Goal: Task Accomplishment & Management: Manage account settings

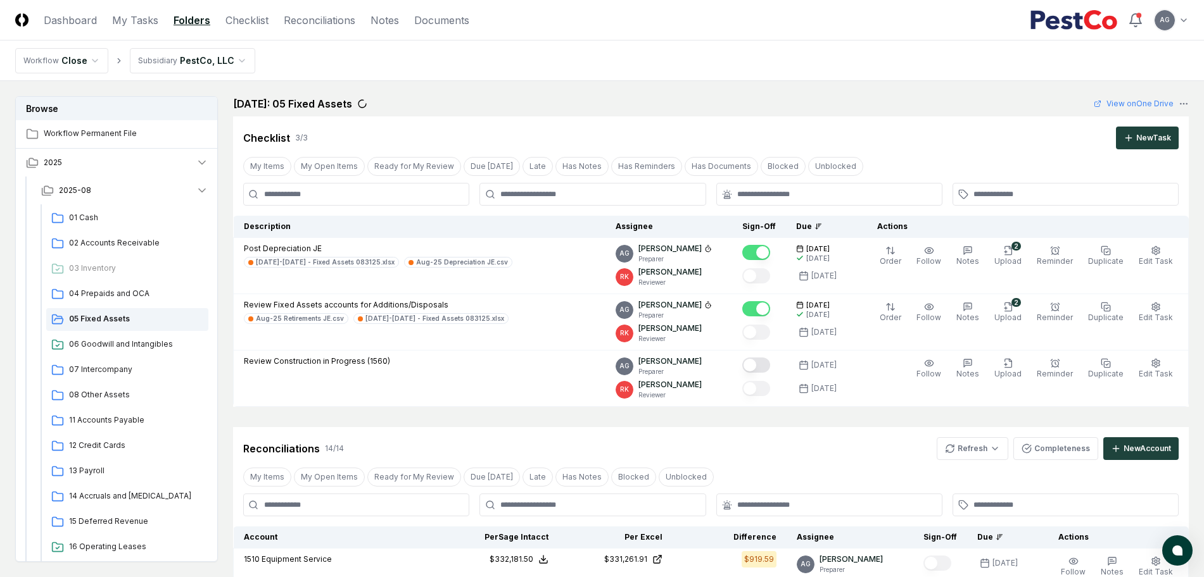
click at [591, 102] on div "[DATE]: 05 Fixed Assets View on One Drive" at bounding box center [710, 103] width 955 height 15
click at [121, 27] on link "My Tasks" at bounding box center [135, 20] width 46 height 15
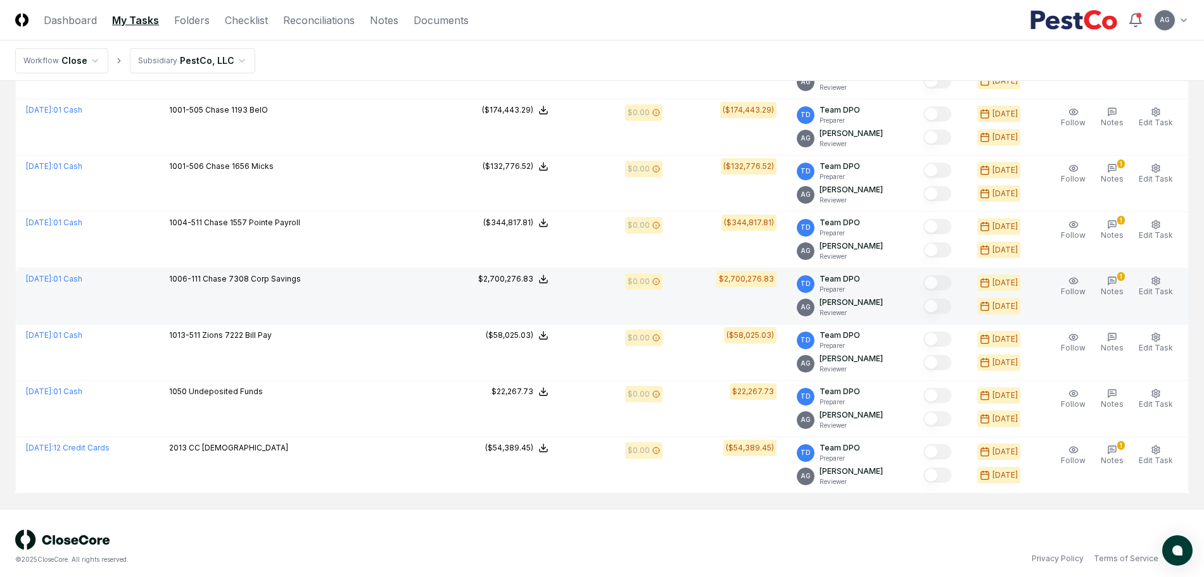
scroll to position [601, 0]
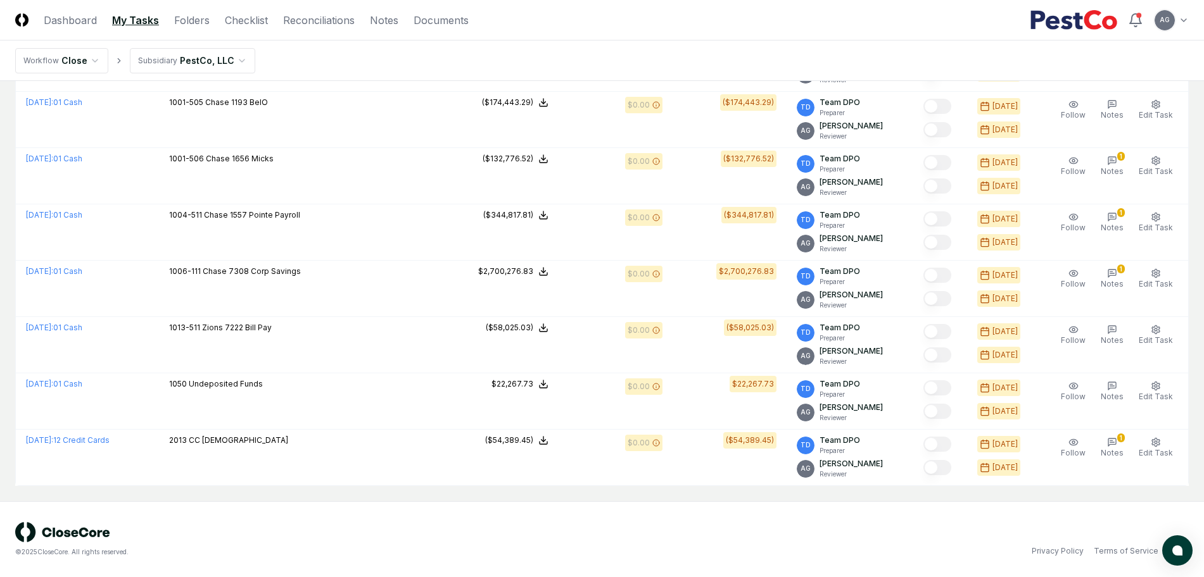
click at [684, 529] on div "© 2025 CloseCore. All rights reserved. Privacy Policy Terms of Service" at bounding box center [601, 539] width 1173 height 35
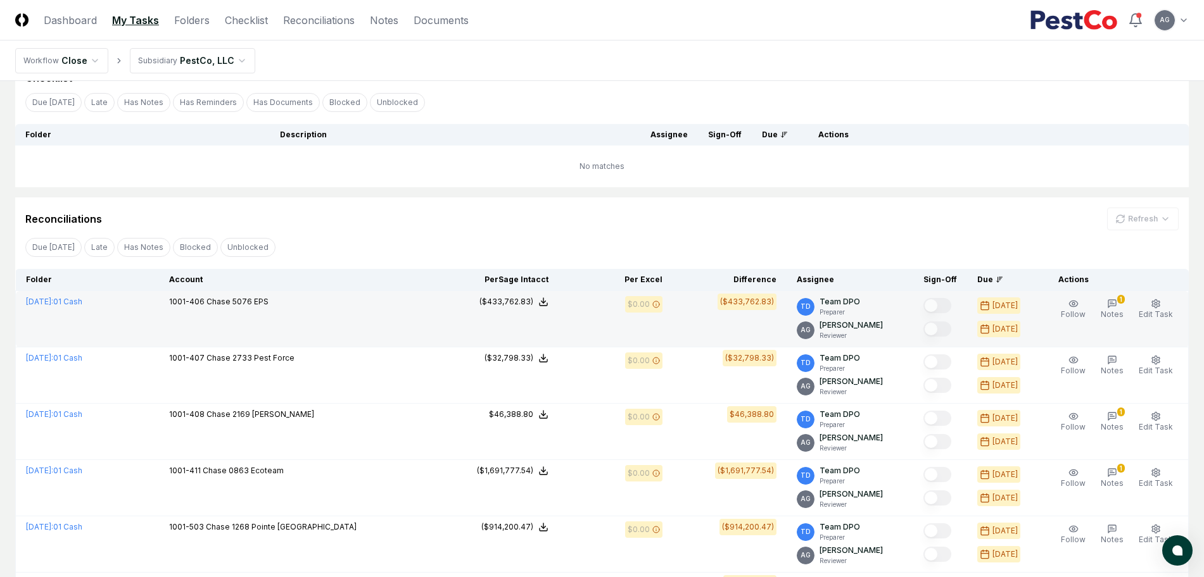
scroll to position [0, 0]
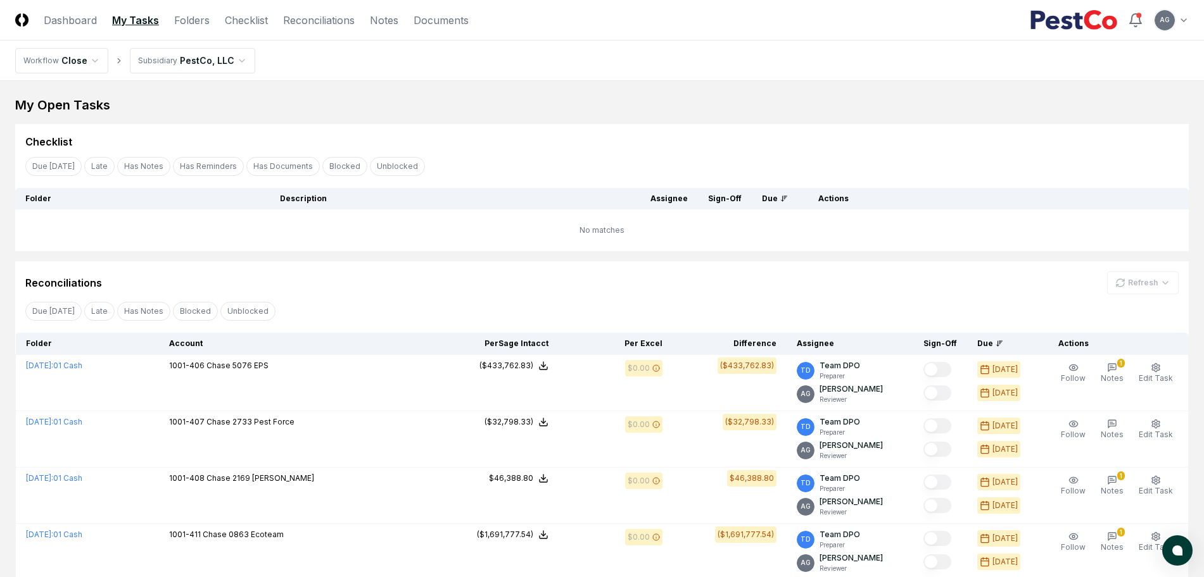
click at [405, 273] on div "Reconciliations Refresh" at bounding box center [601, 283] width 1153 height 23
click at [468, 110] on div "My Open Tasks" at bounding box center [601, 105] width 1173 height 18
click at [432, 288] on div "Reconciliations Refresh" at bounding box center [601, 283] width 1153 height 23
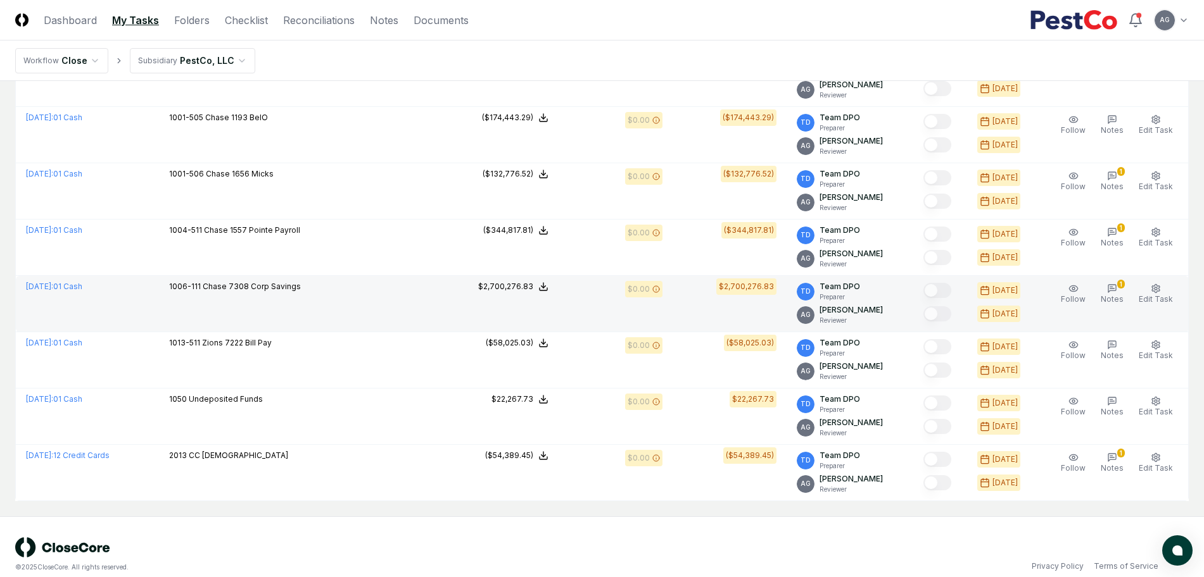
scroll to position [601, 0]
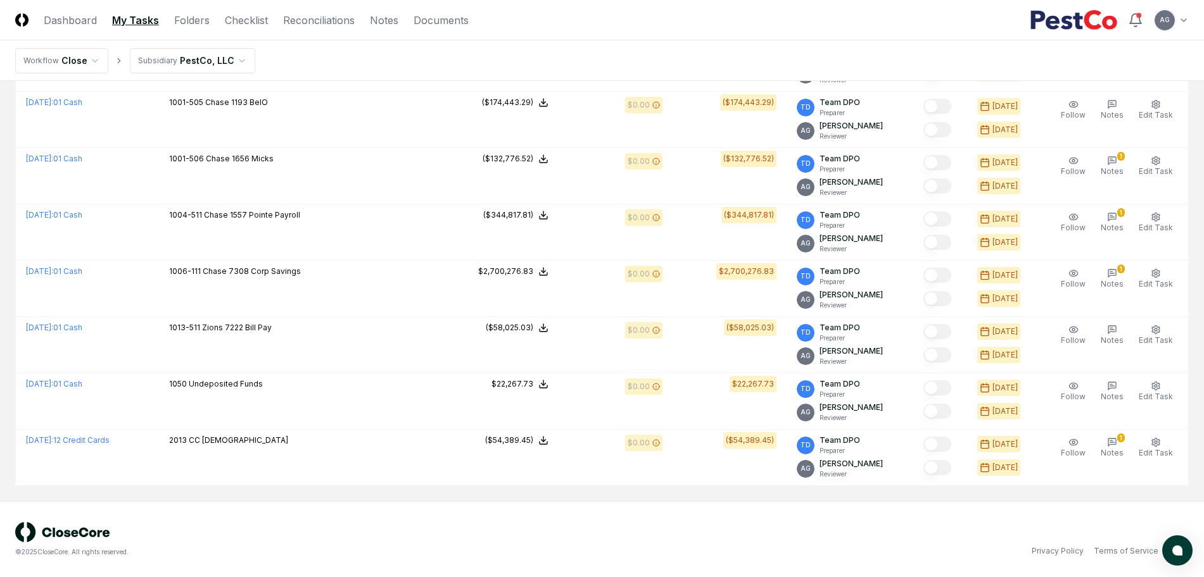
click at [665, 9] on header "CloseCore Dashboard My Tasks Folders Checklist Reconciliations Notes Documents …" at bounding box center [602, 20] width 1204 height 41
